Goal: Information Seeking & Learning: Learn about a topic

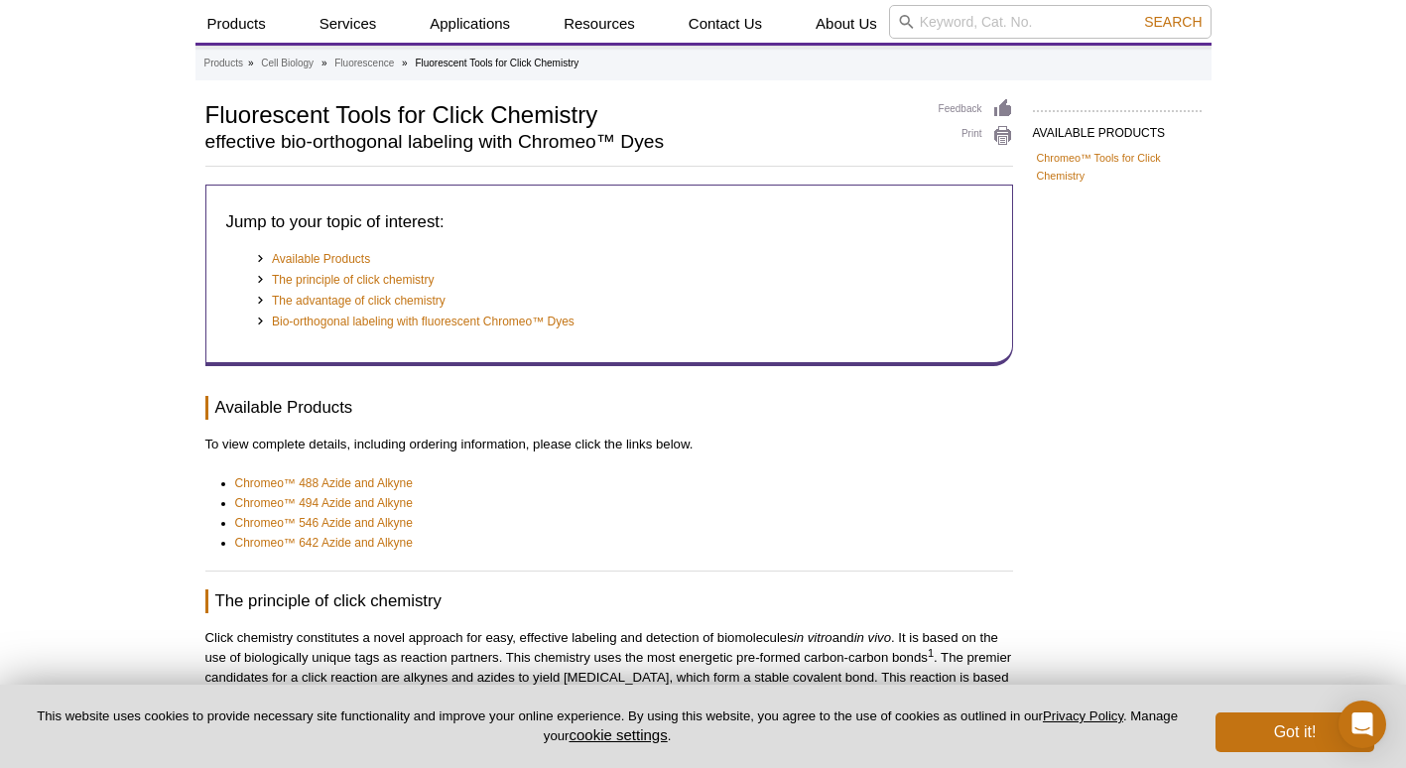
scroll to position [61, 0]
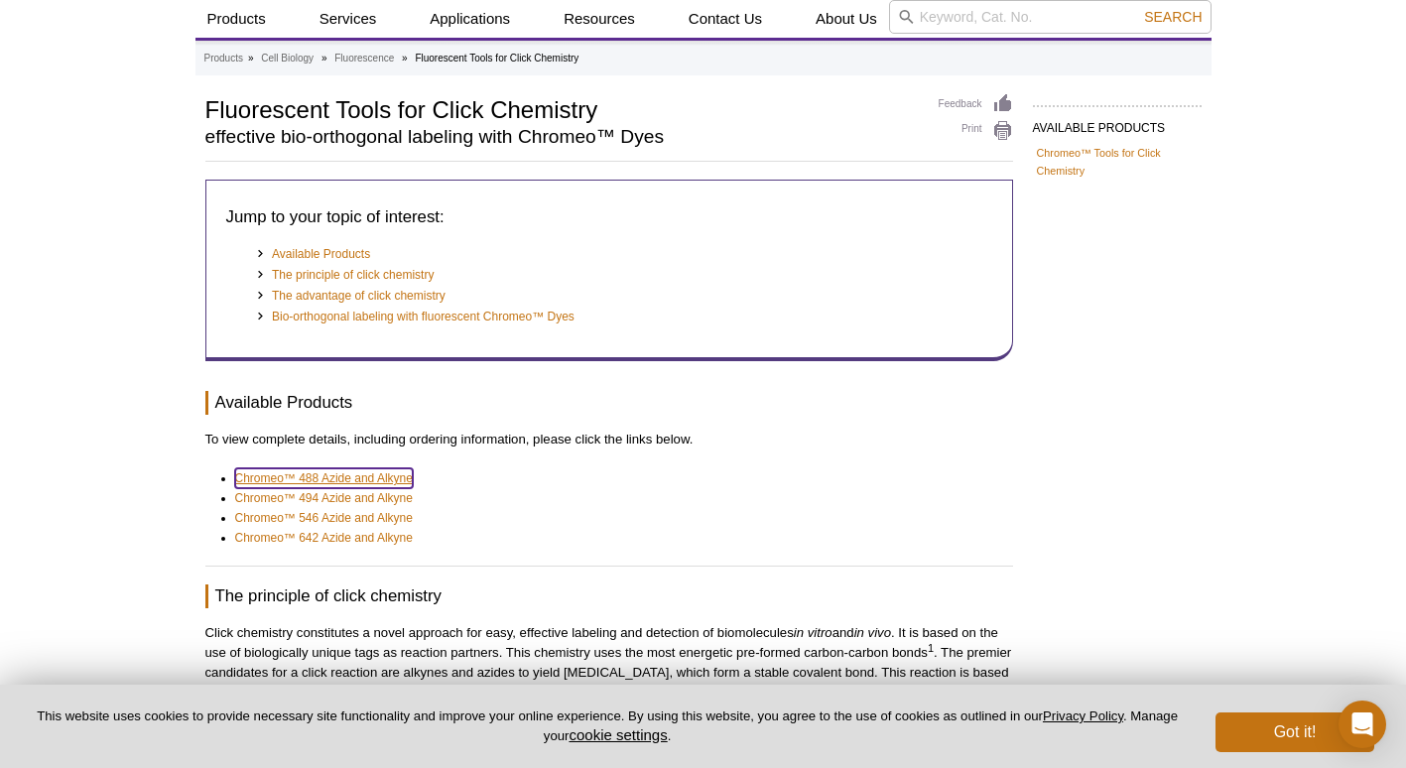
click at [389, 482] on link "Chromeo™ 488 Azide and Alkyne" at bounding box center [324, 478] width 178 height 20
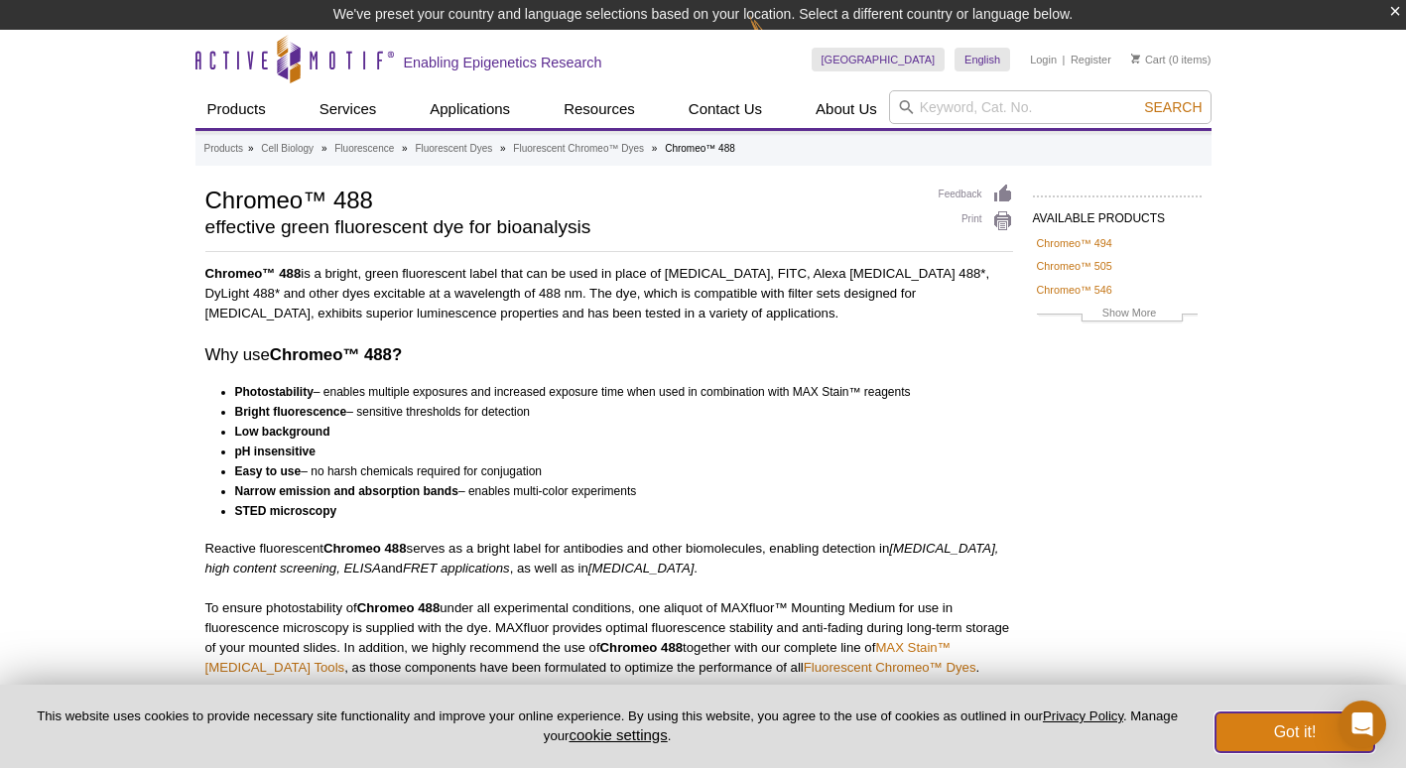
click at [1280, 744] on button "Got it!" at bounding box center [1295, 733] width 159 height 40
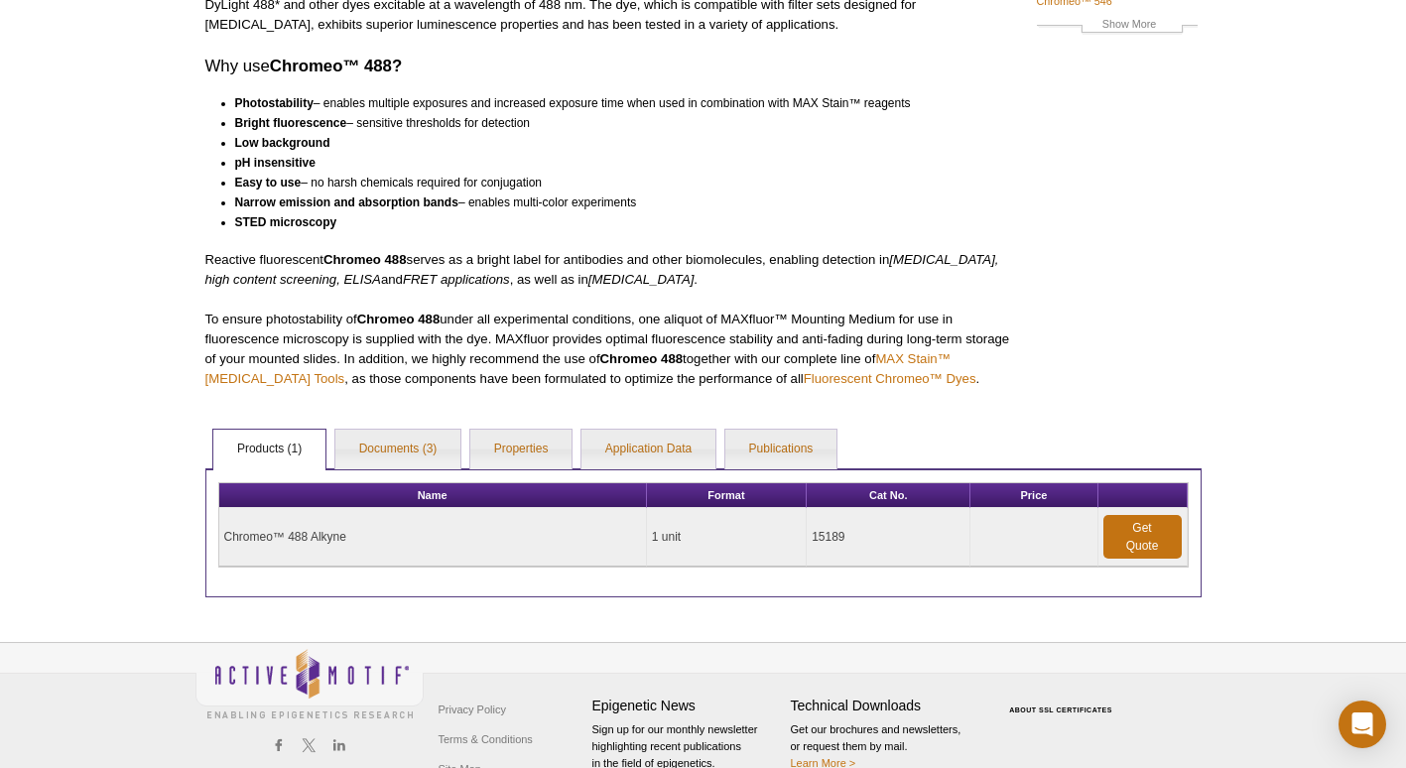
scroll to position [260, 0]
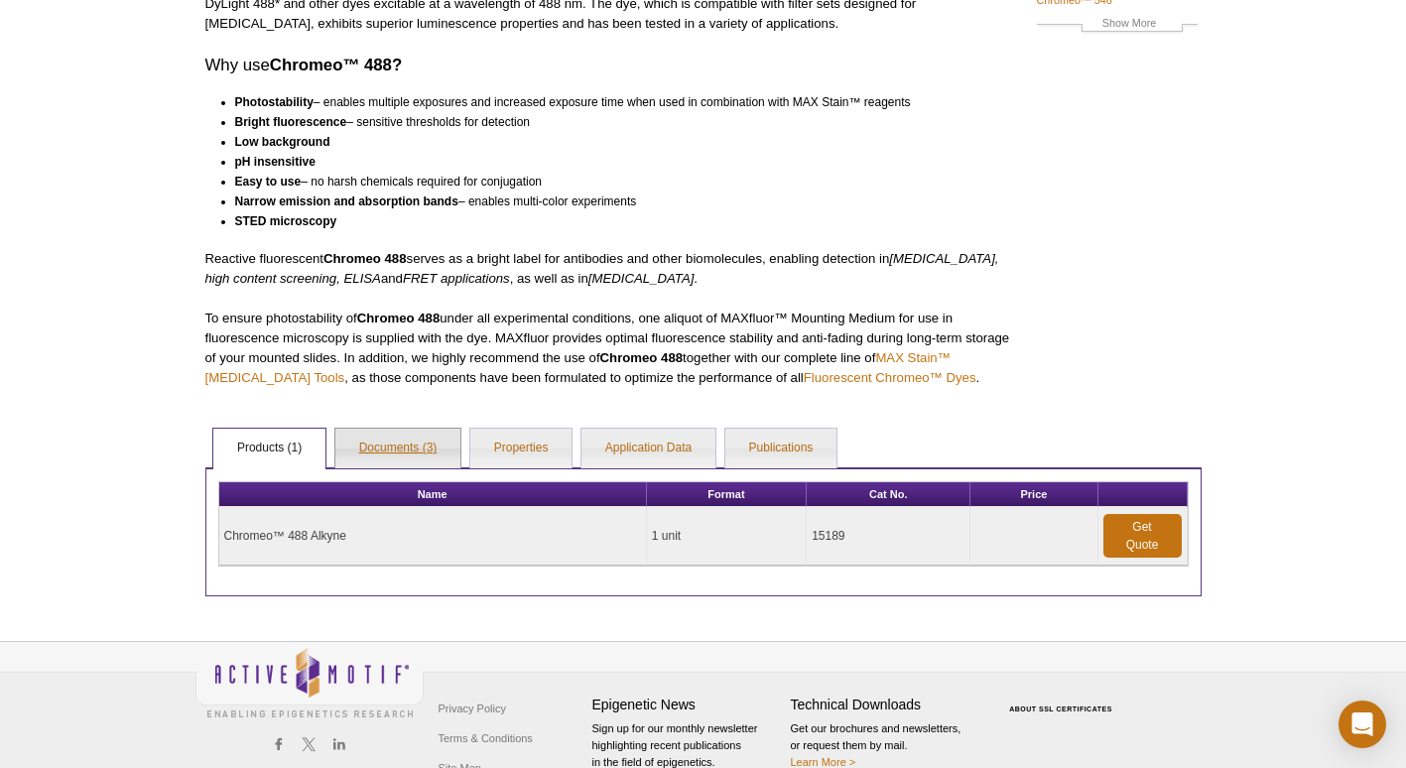
click at [425, 453] on link "Documents (3)" at bounding box center [398, 449] width 126 height 40
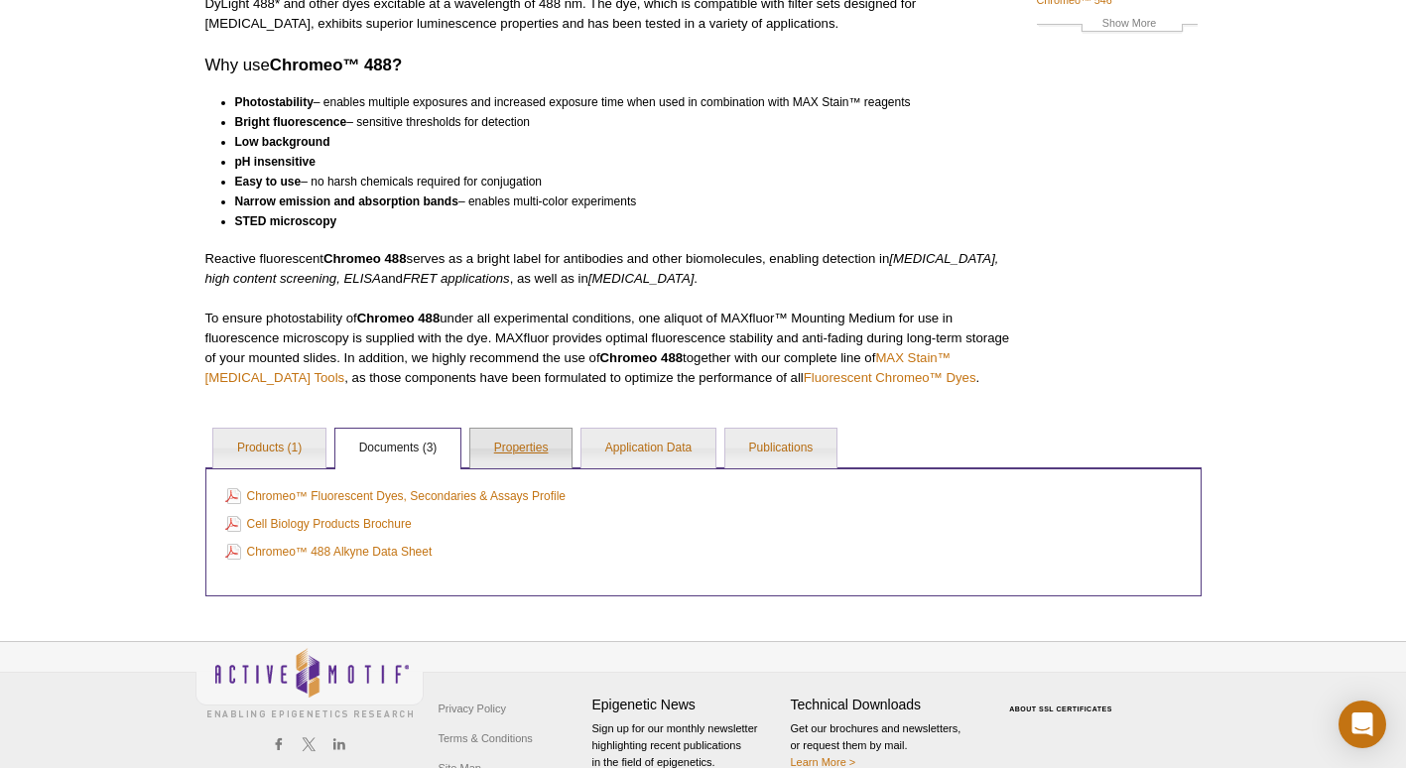
click at [517, 447] on link "Properties" at bounding box center [521, 449] width 102 height 40
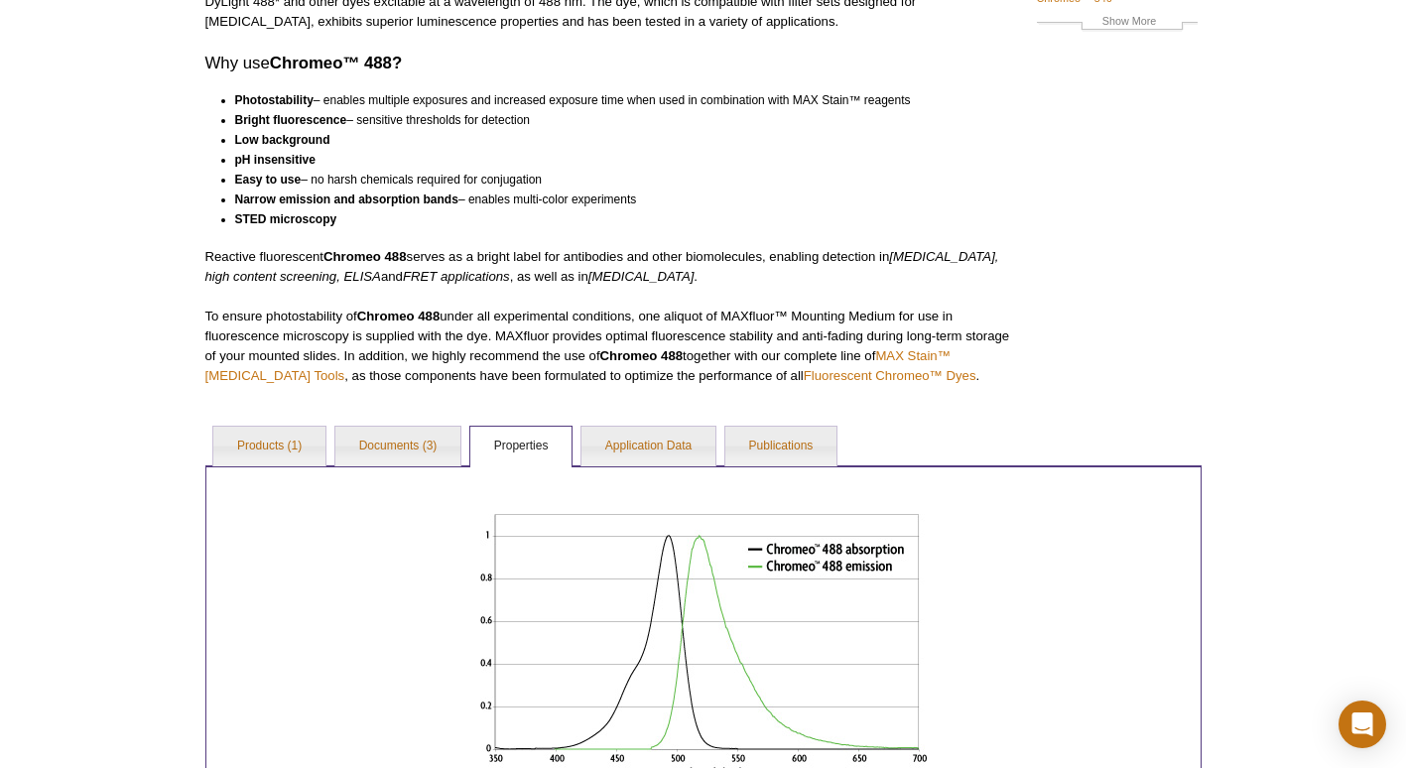
scroll to position [261, 0]
click at [670, 434] on link "Application Data" at bounding box center [649, 448] width 134 height 40
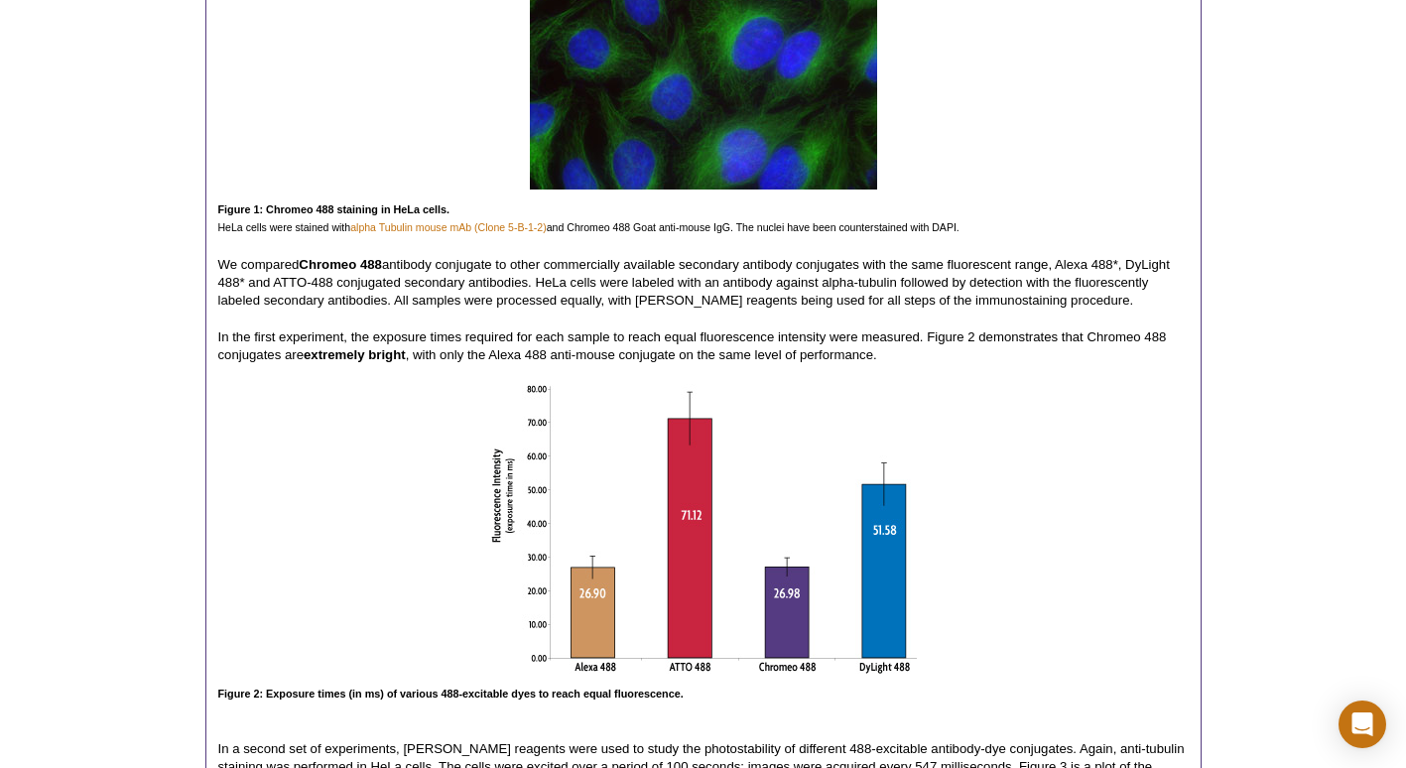
scroll to position [808, 0]
